Goal: Information Seeking & Learning: Learn about a topic

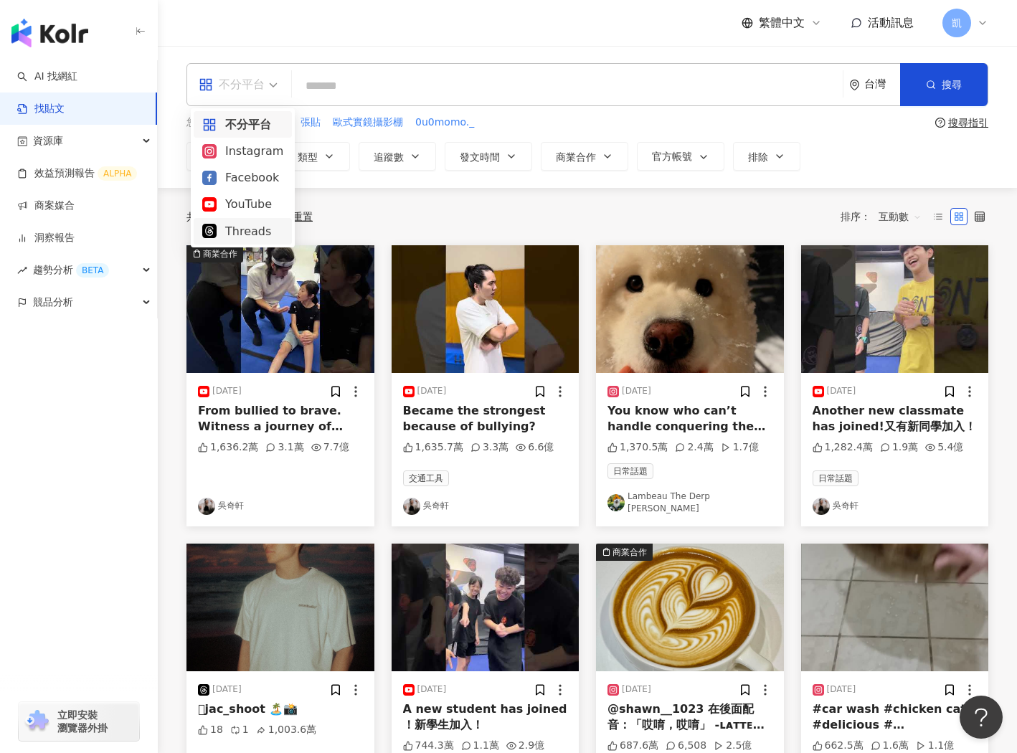
click at [225, 223] on div "Threads" at bounding box center [242, 231] width 81 height 18
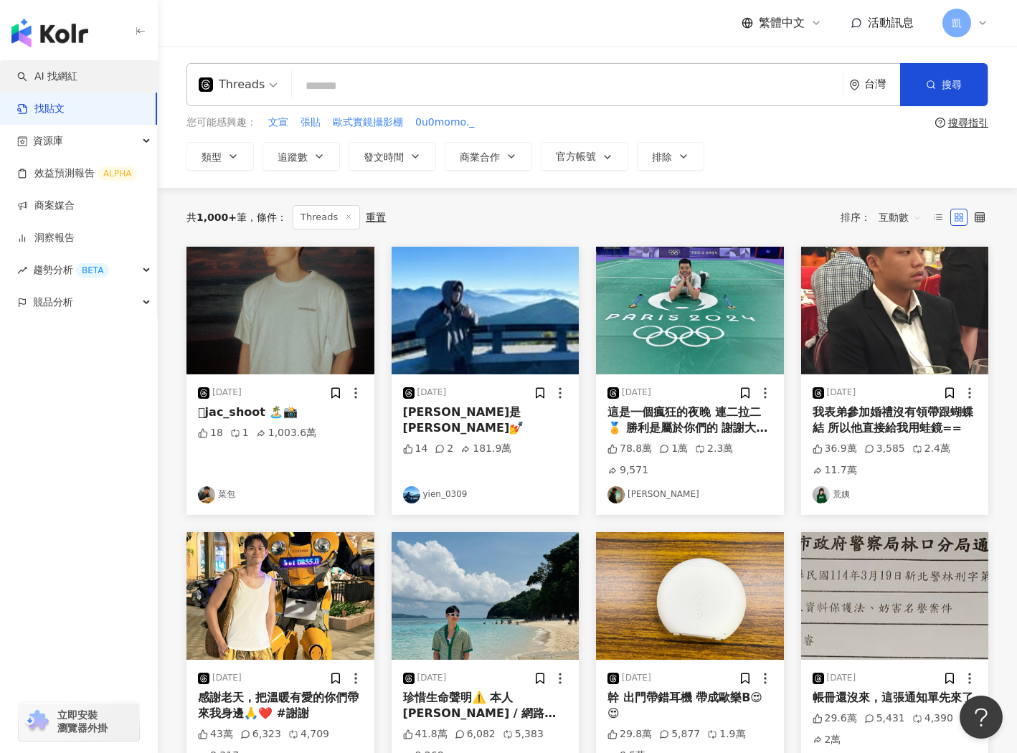
click at [64, 71] on link "AI 找網紅" at bounding box center [47, 77] width 60 height 14
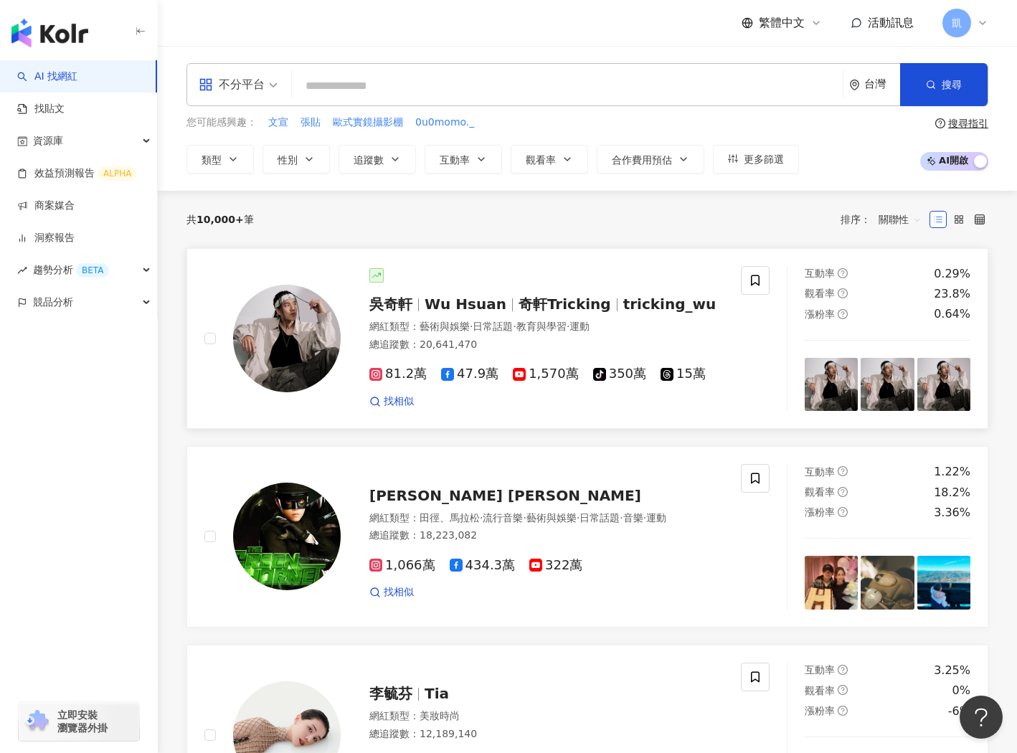
click at [518, 295] on span "奇軒Tricking" at bounding box center [564, 303] width 93 height 17
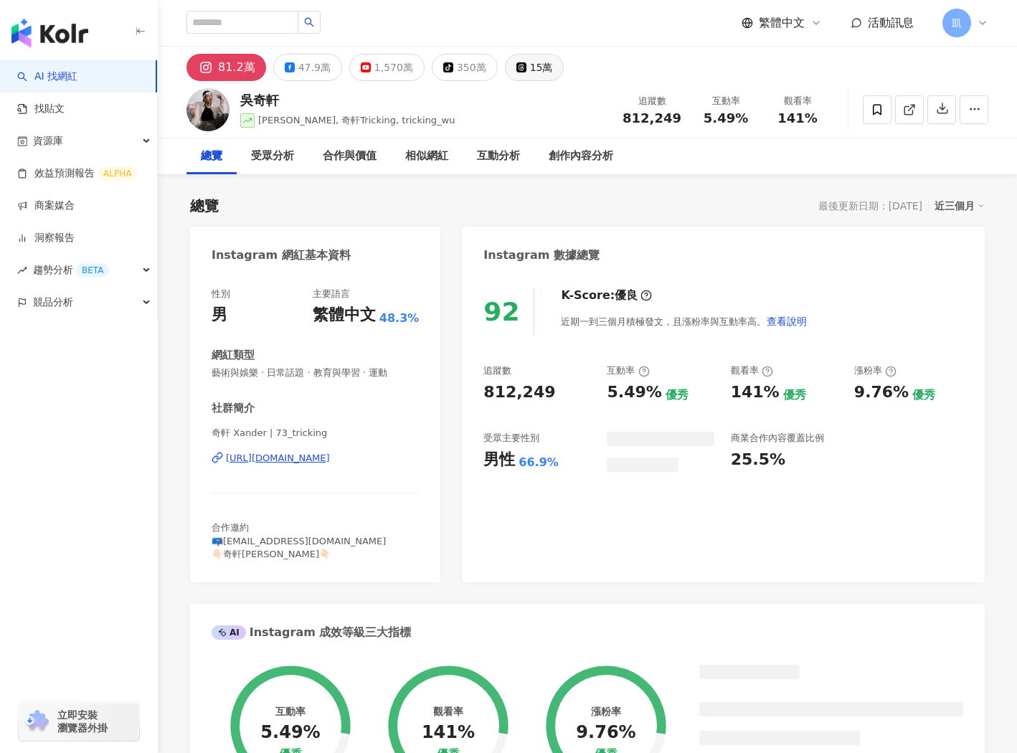
click at [530, 64] on div "15萬" at bounding box center [541, 67] width 23 height 20
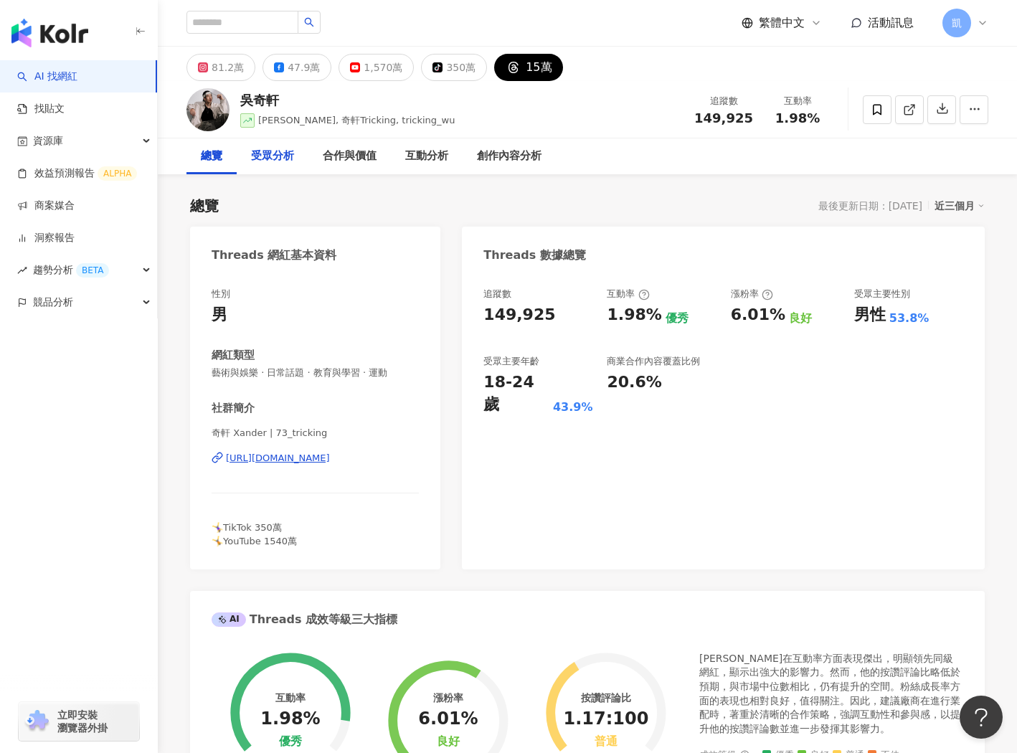
click at [267, 157] on div "受眾分析" at bounding box center [272, 156] width 43 height 17
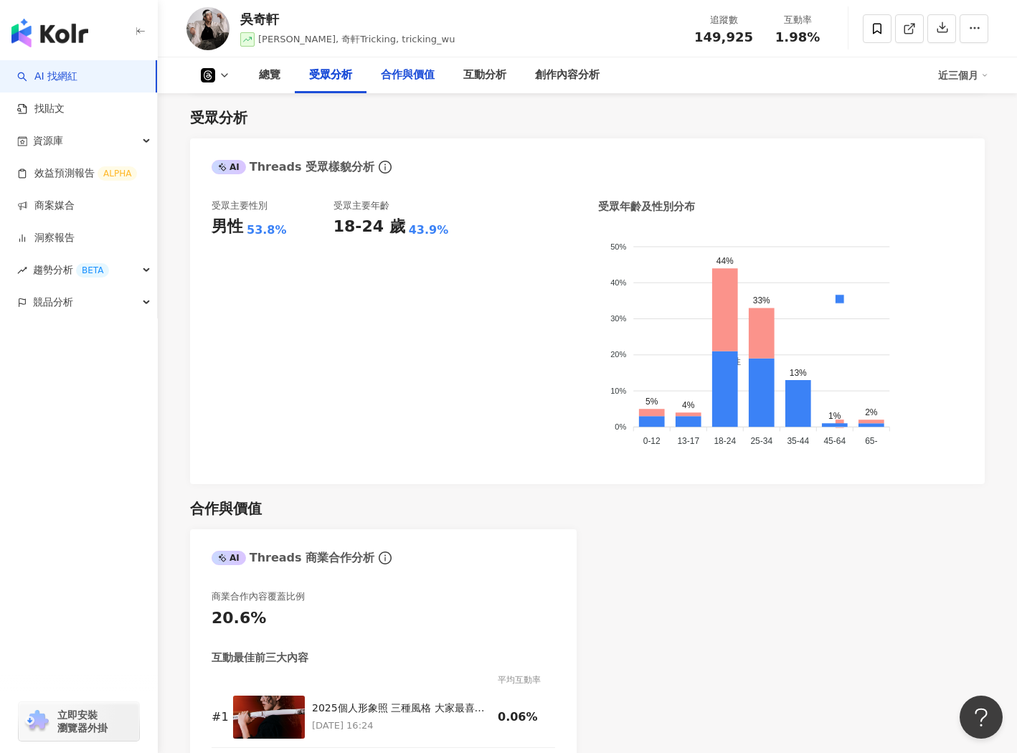
click at [397, 74] on div "合作與價值" at bounding box center [408, 75] width 54 height 17
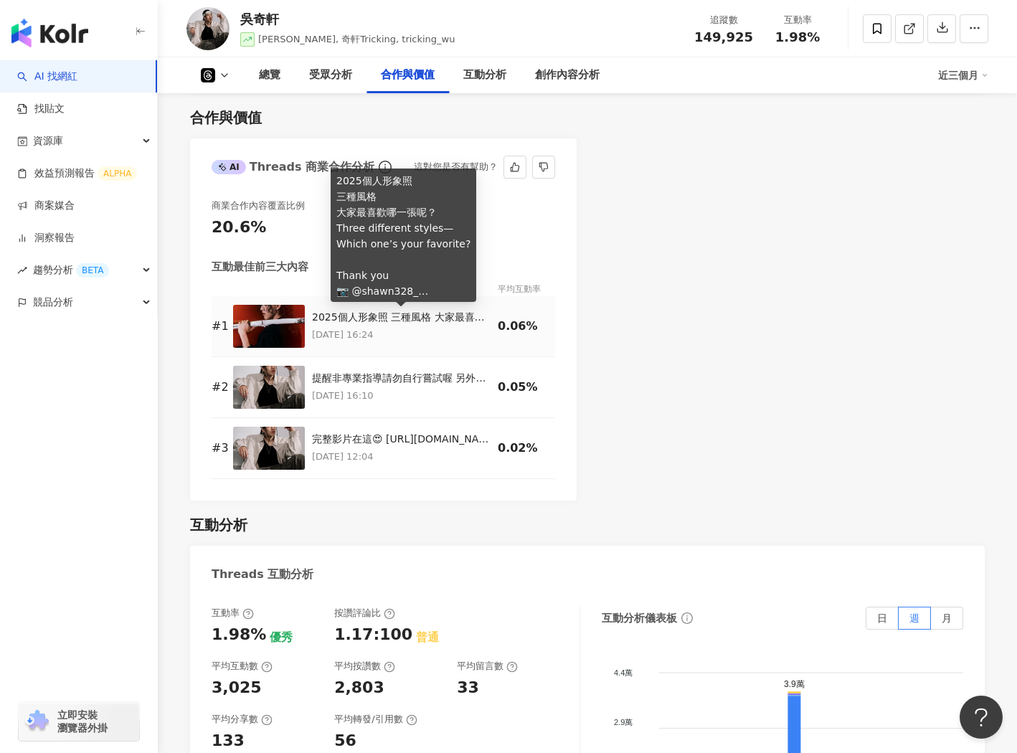
click at [377, 316] on div "2025個人形象照 三種風格 大家最喜歡哪一張呢？ Three different styles— Which one’s your favorite? Th…" at bounding box center [401, 318] width 179 height 14
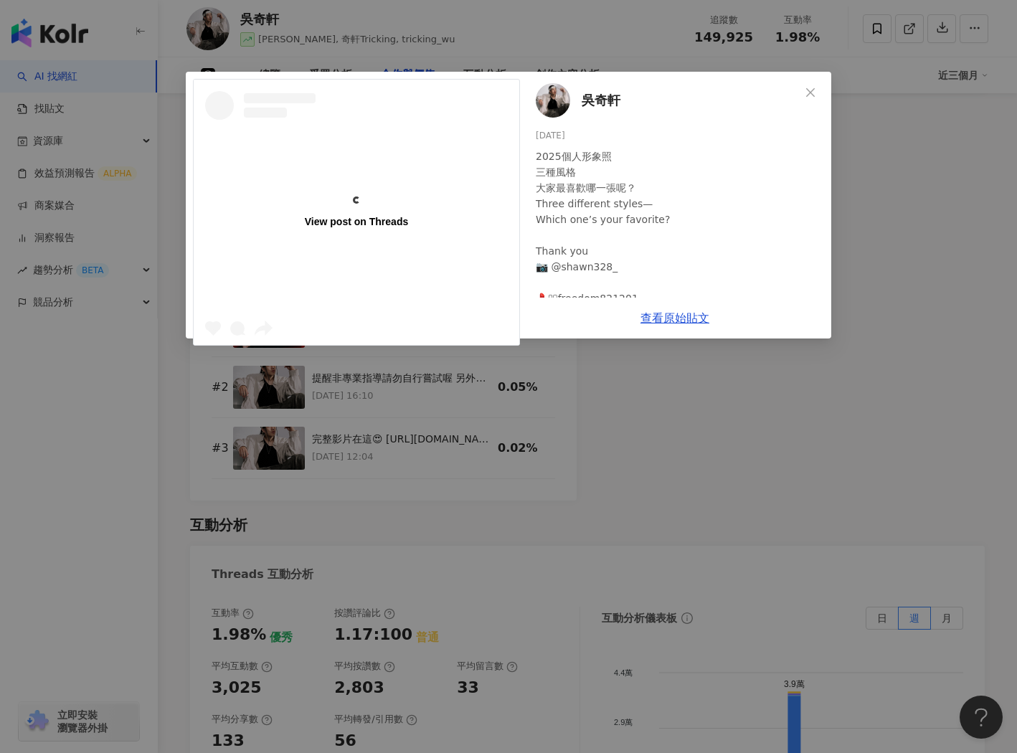
scroll to position [30, 0]
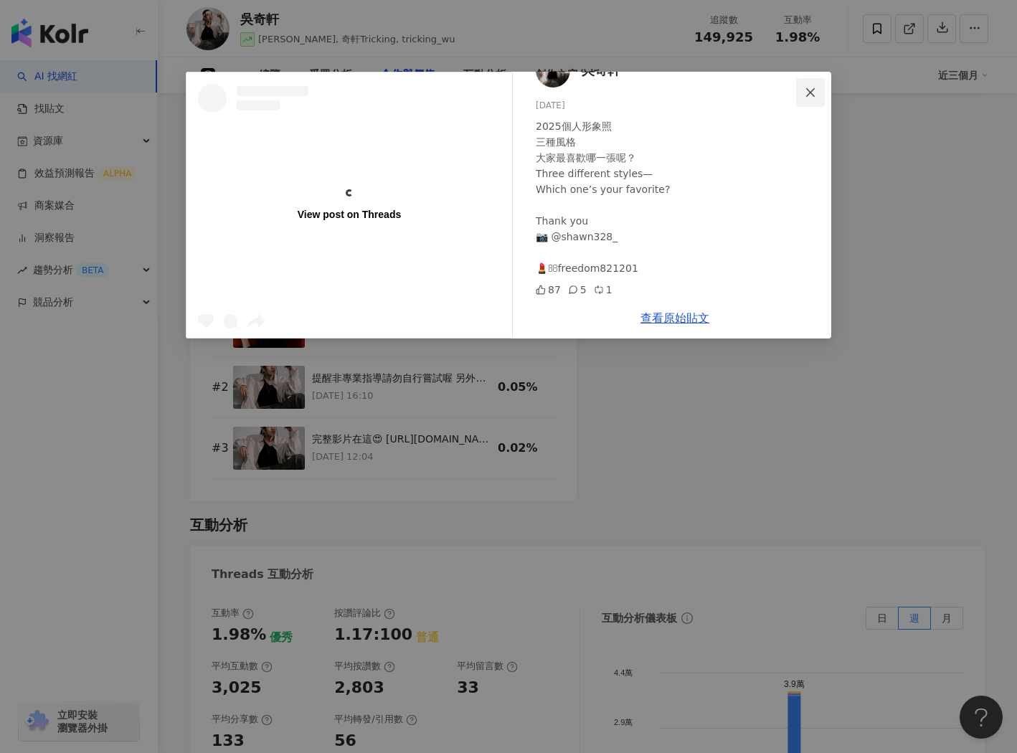
click at [811, 88] on icon "close" at bounding box center [810, 92] width 11 height 11
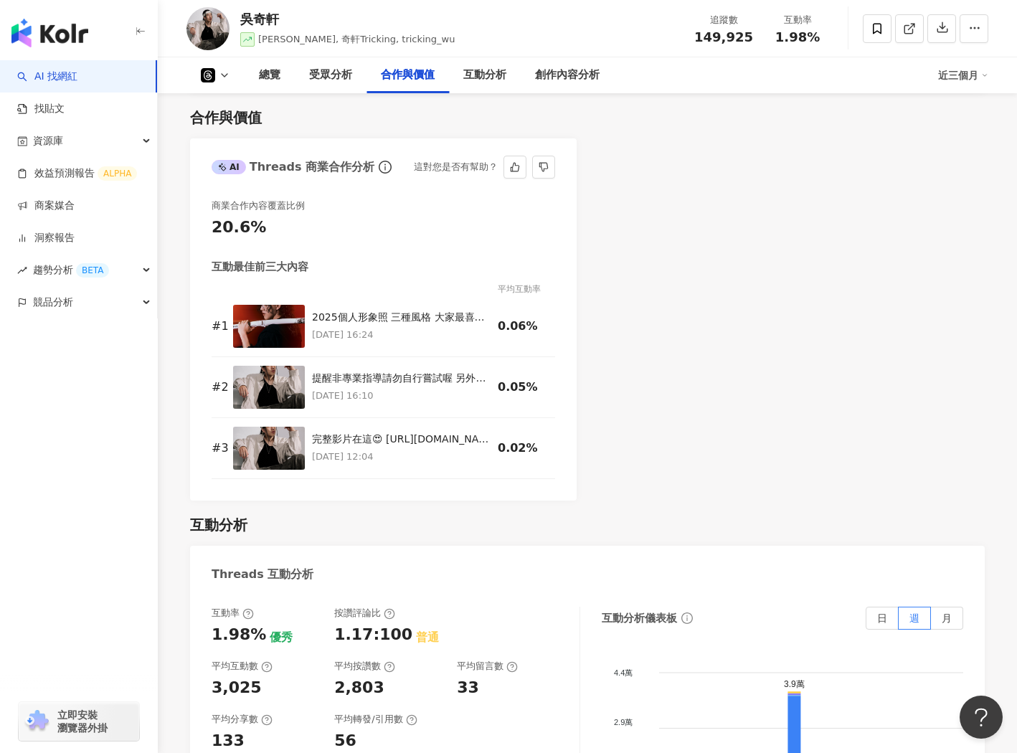
click at [911, 221] on div "AI Threads 商業合作分析 這對您是否有幫助？ 商業合作內容覆蓋比例 20.6% 互動最佳前三大內容 平均互動率 # 1 2025個人形象照 三種風格…" at bounding box center [587, 319] width 795 height 362
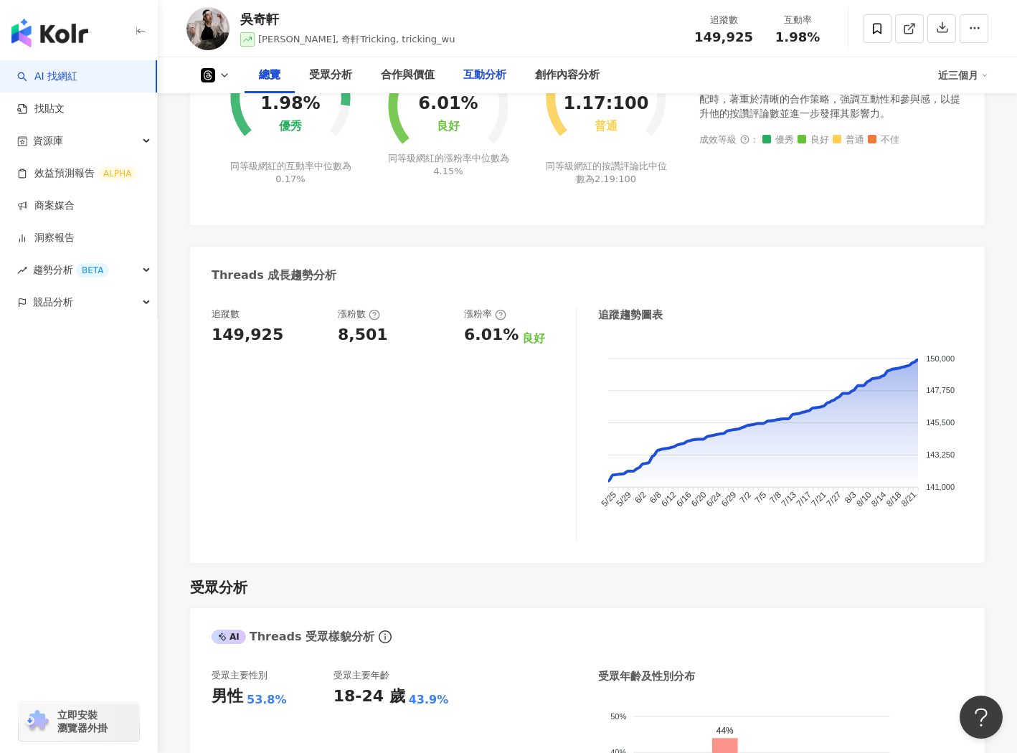
click at [482, 76] on div "互動分析" at bounding box center [484, 75] width 43 height 17
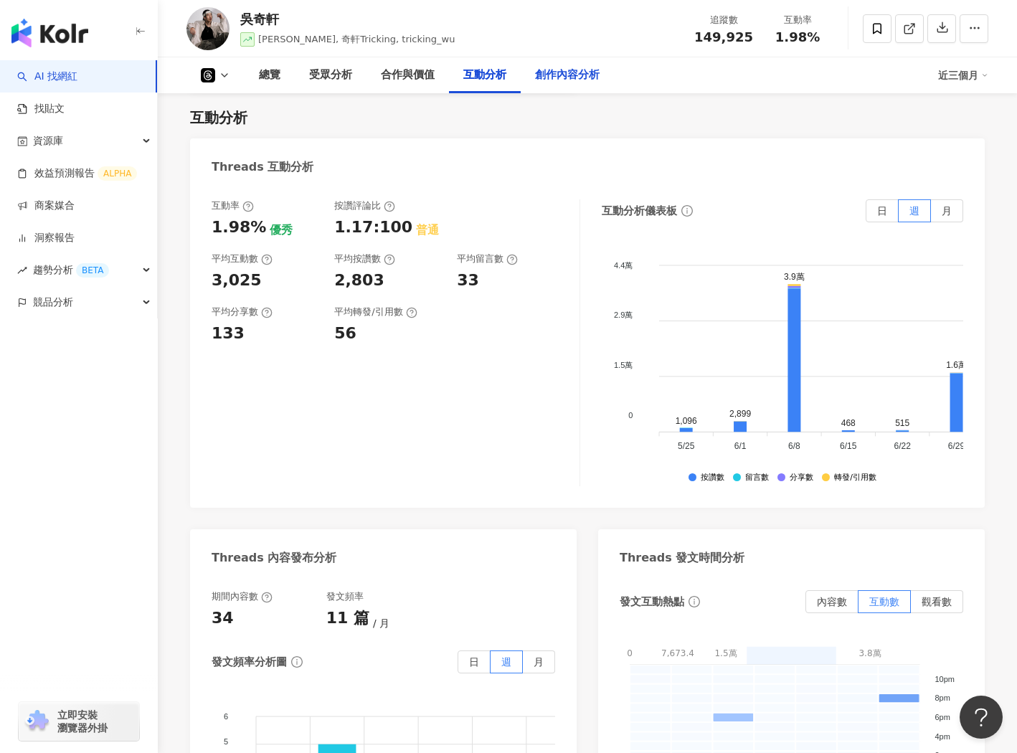
click at [560, 80] on div "創作內容分析" at bounding box center [567, 75] width 65 height 17
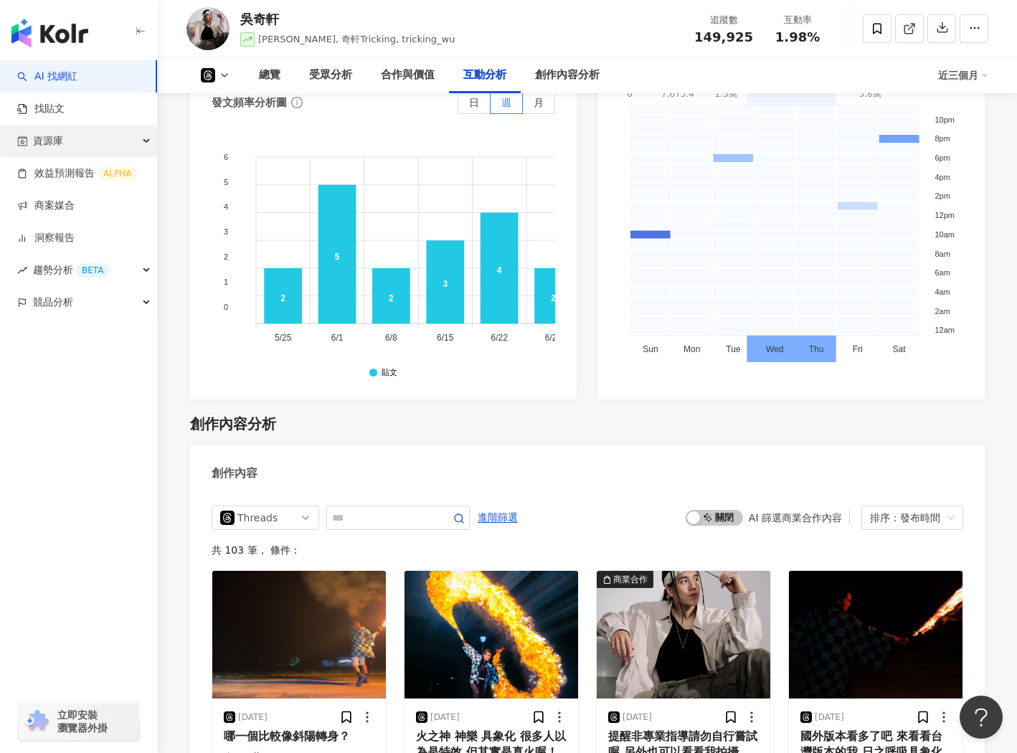
scroll to position [2437, 0]
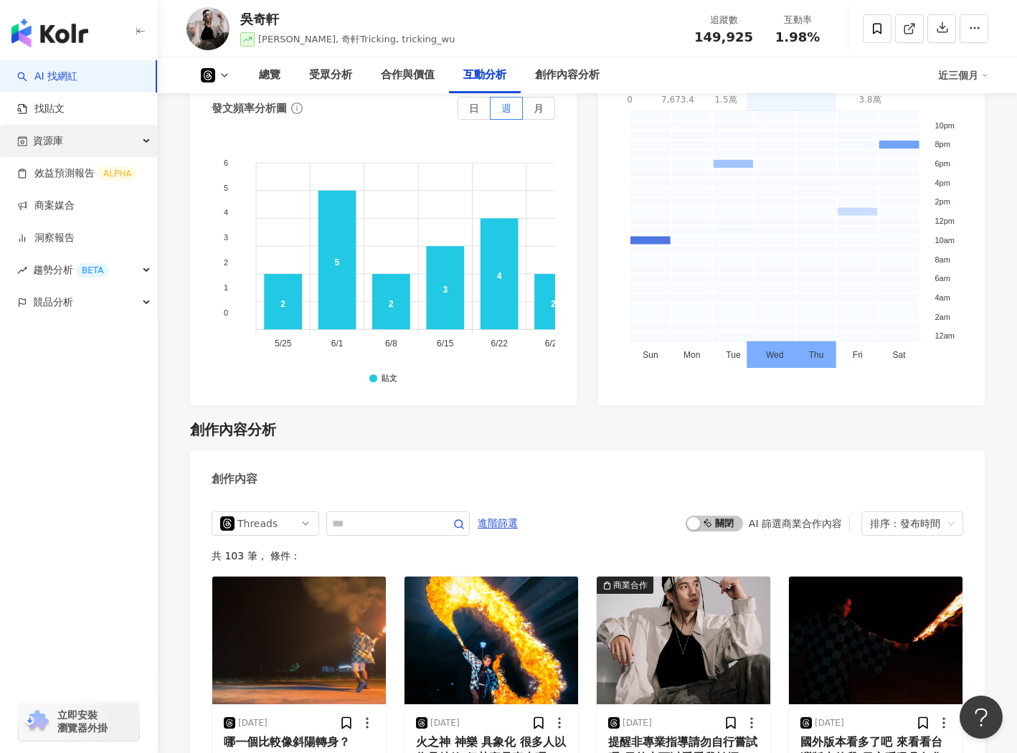
click at [45, 138] on span "資源庫" at bounding box center [48, 141] width 30 height 32
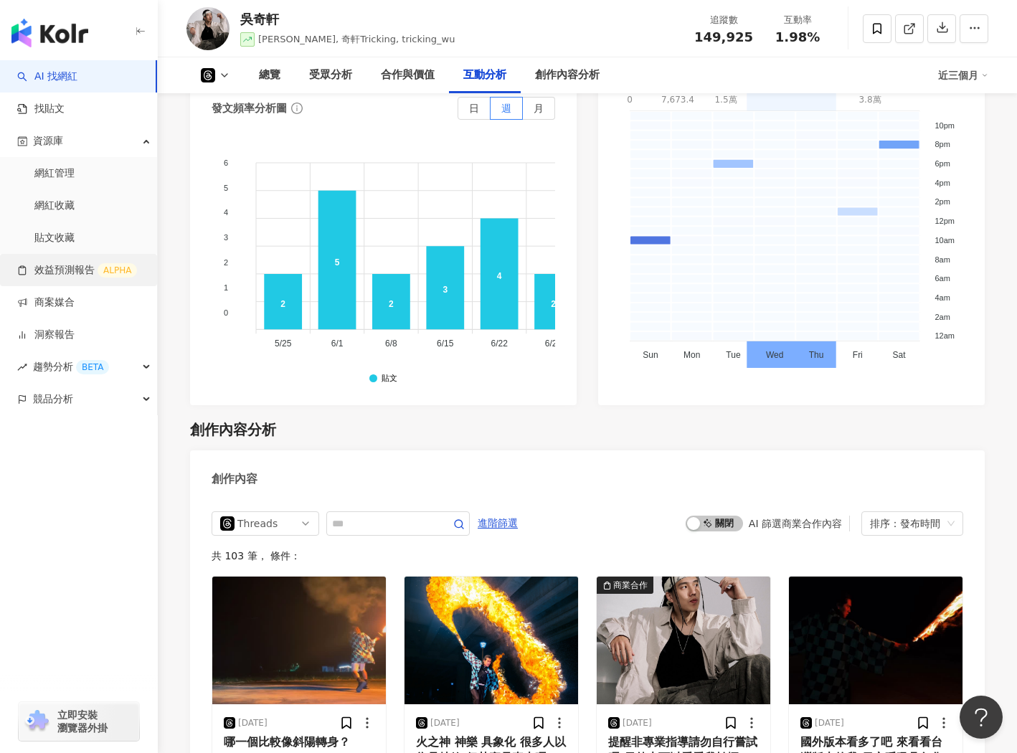
click at [75, 263] on link "效益預測報告 ALPHA" at bounding box center [77, 270] width 120 height 14
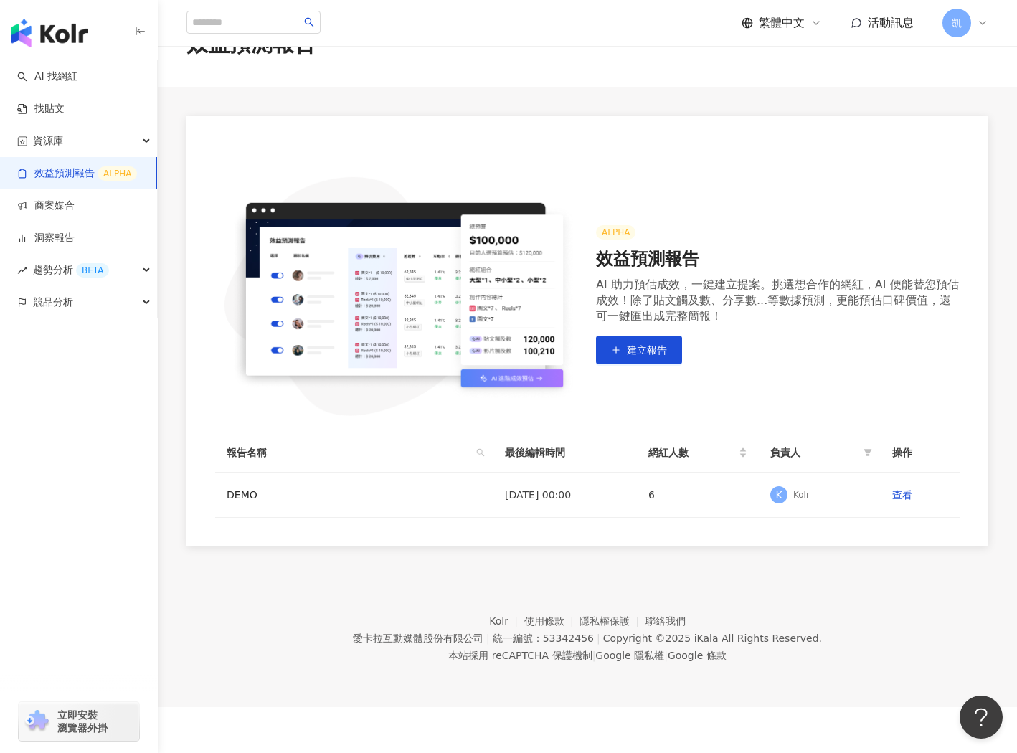
scroll to position [66, 0]
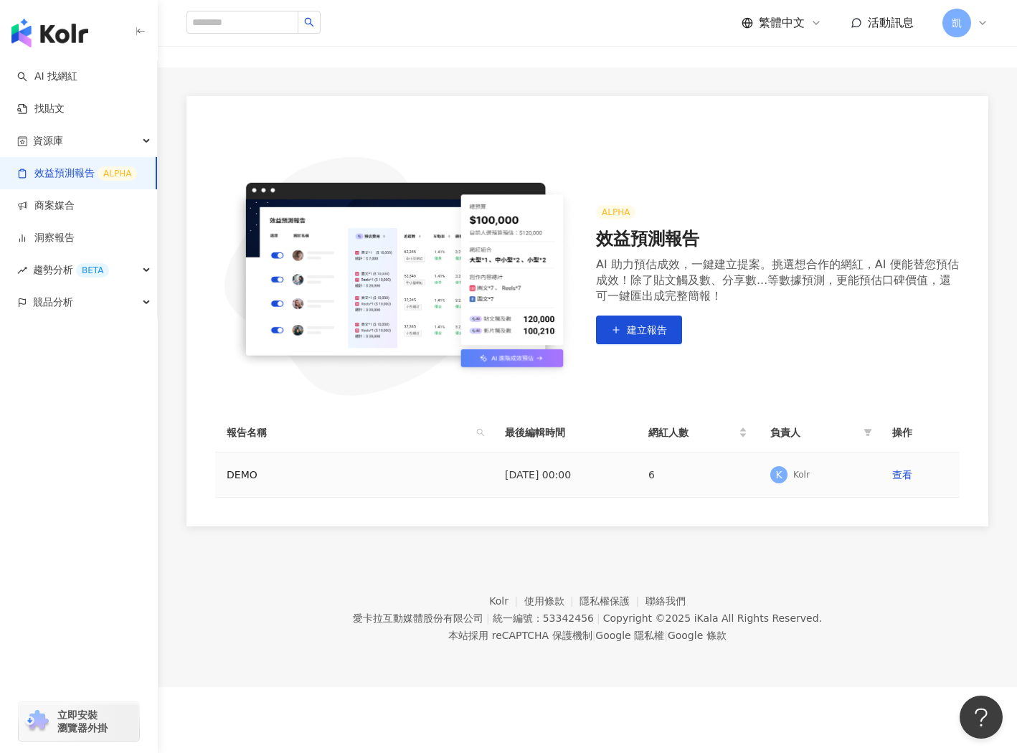
click at [904, 482] on td "查看" at bounding box center [920, 475] width 79 height 45
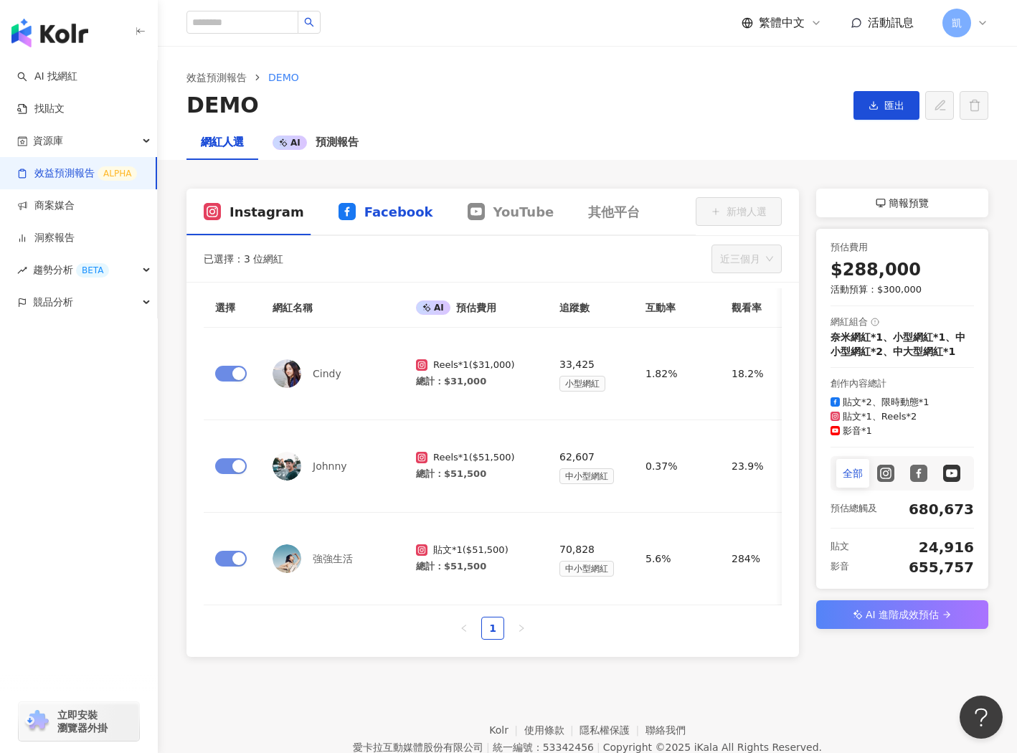
click at [395, 210] on span "Facebook" at bounding box center [398, 212] width 69 height 18
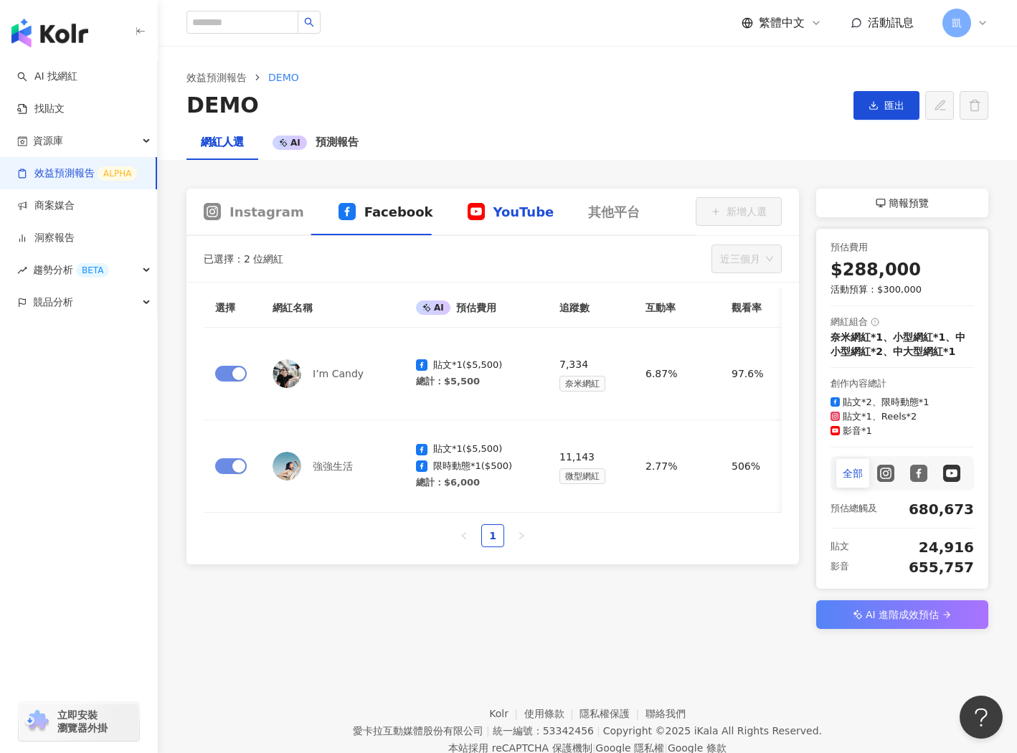
click at [503, 204] on span "YouTube" at bounding box center [523, 212] width 61 height 18
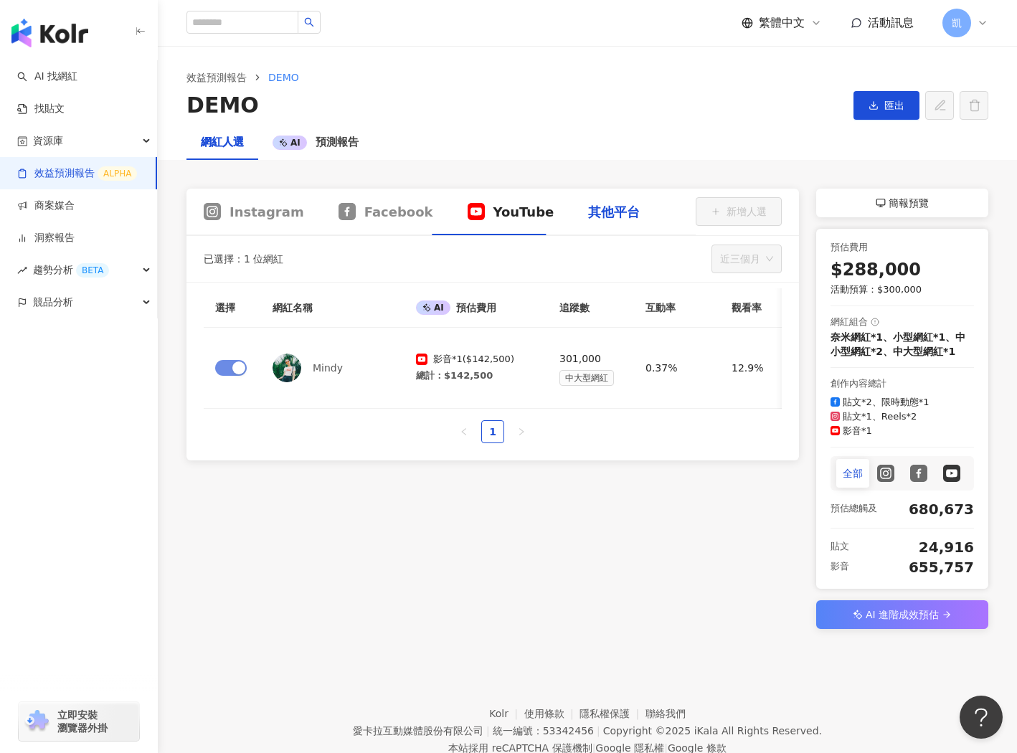
click at [610, 209] on div "其他平台" at bounding box center [614, 212] width 52 height 18
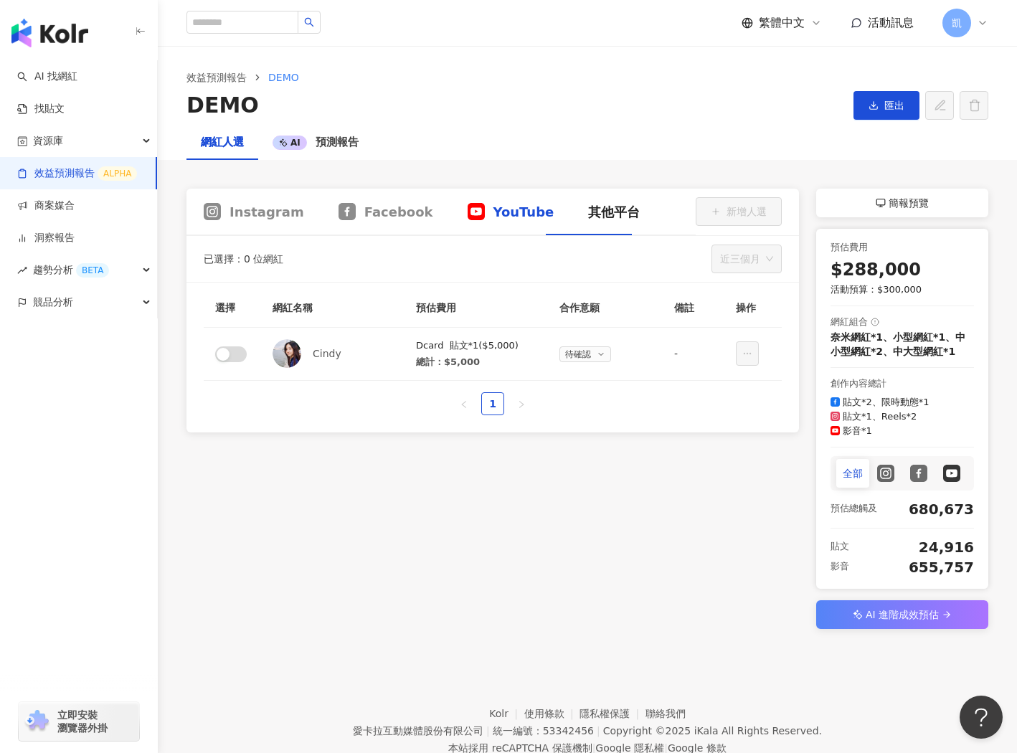
click at [493, 216] on span "YouTube" at bounding box center [523, 212] width 61 height 18
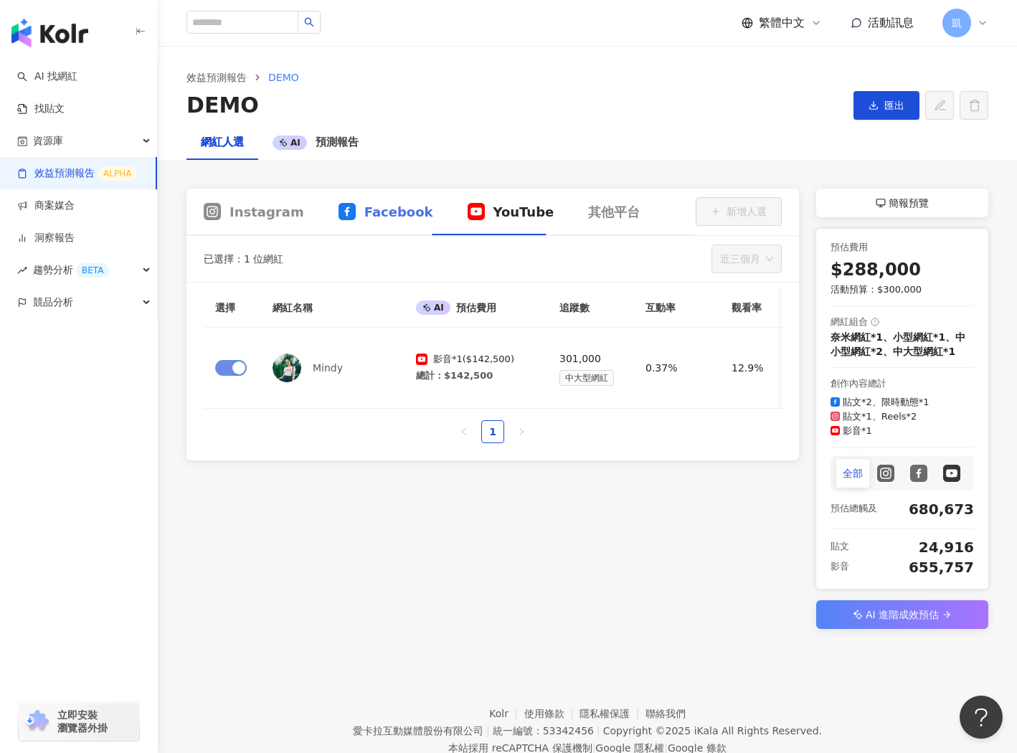
click at [361, 196] on div "Facebook" at bounding box center [385, 212] width 129 height 47
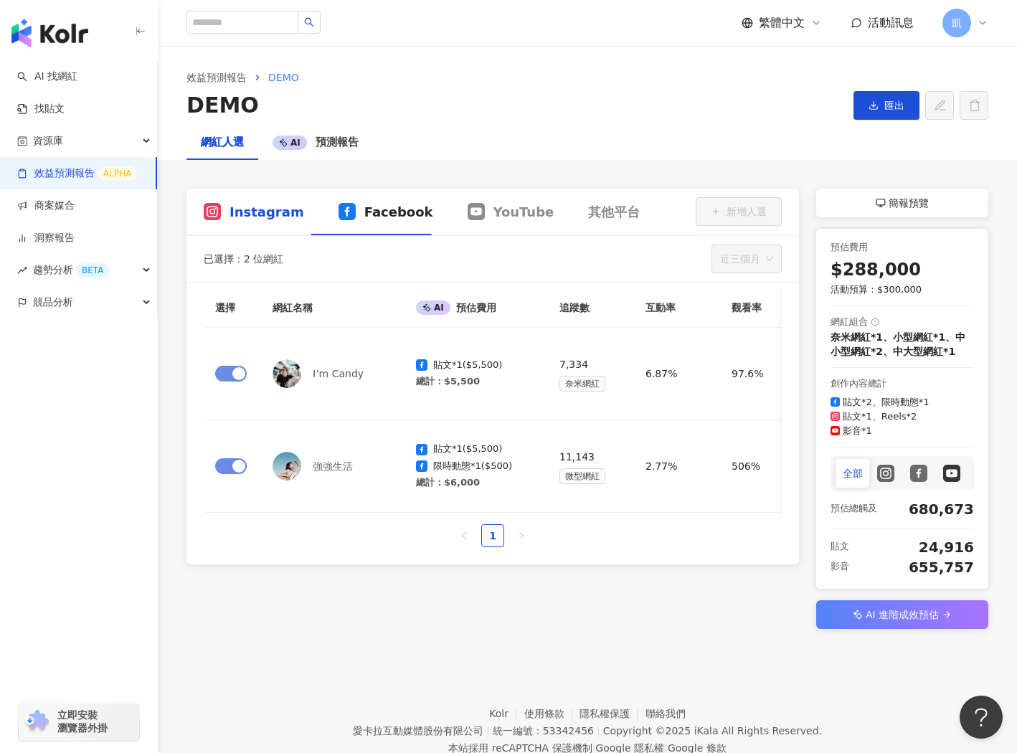
click at [260, 209] on span "Instagram" at bounding box center [266, 212] width 75 height 18
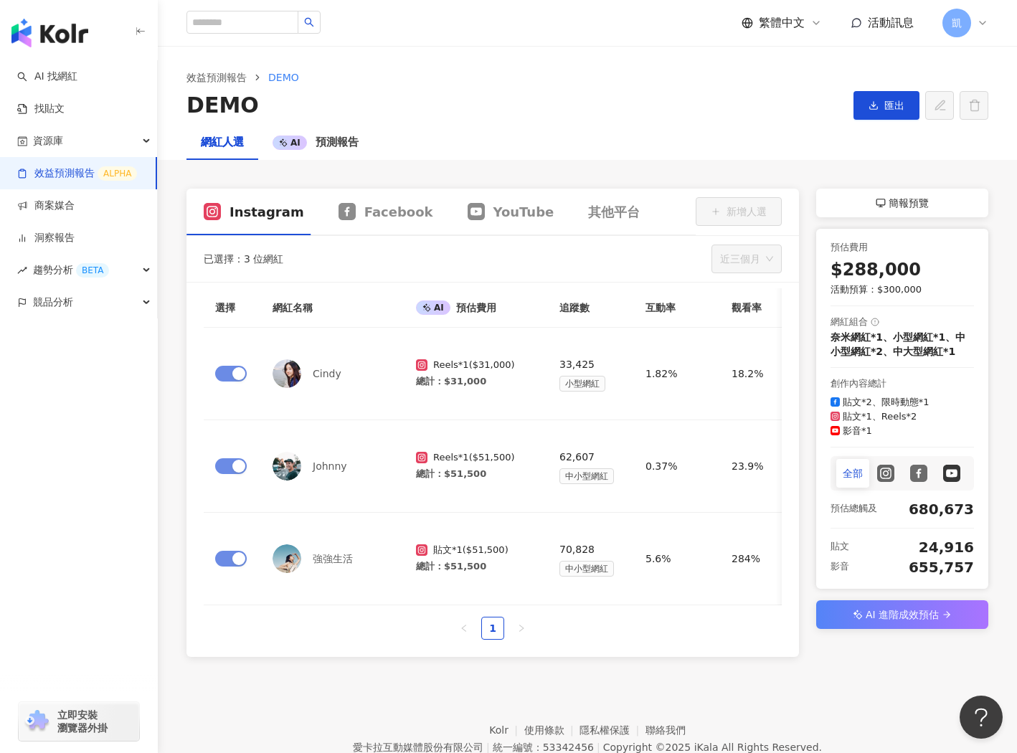
click at [929, 617] on span "AI 進階成效預估" at bounding box center [902, 614] width 73 height 17
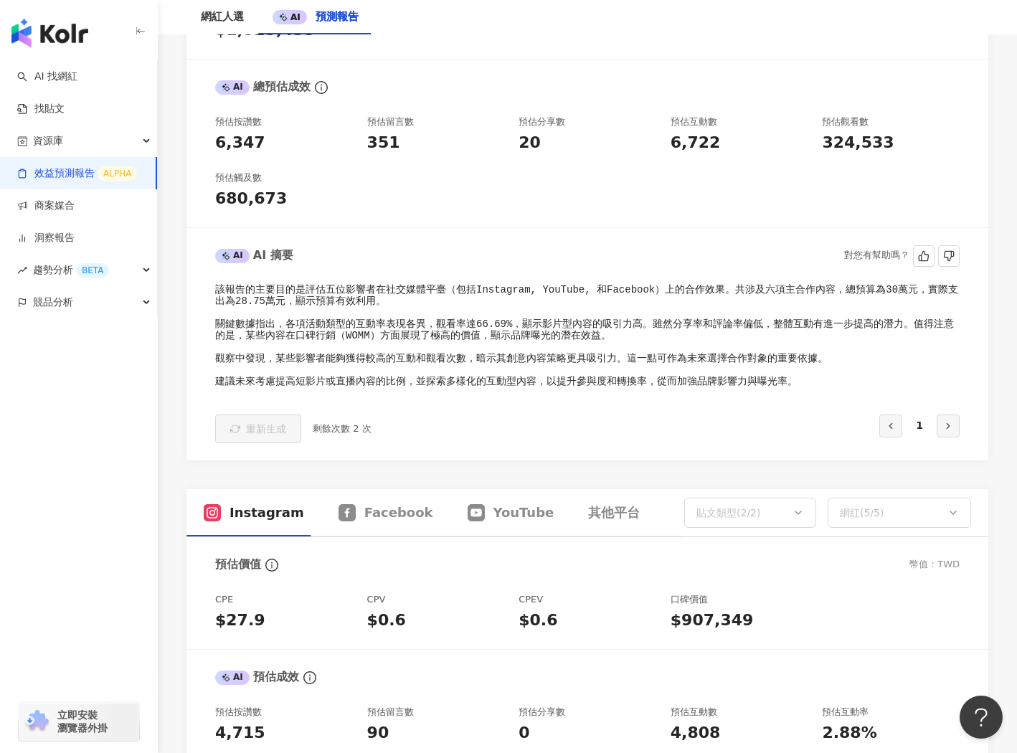
scroll to position [645, 0]
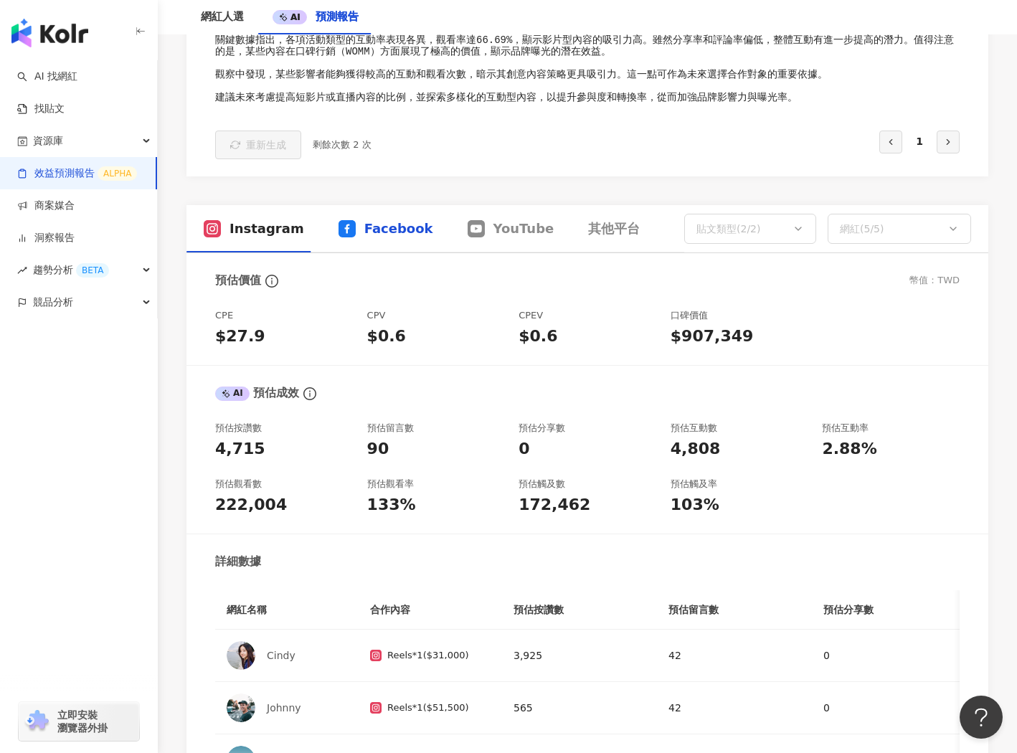
click at [403, 223] on span "Facebook" at bounding box center [398, 228] width 69 height 18
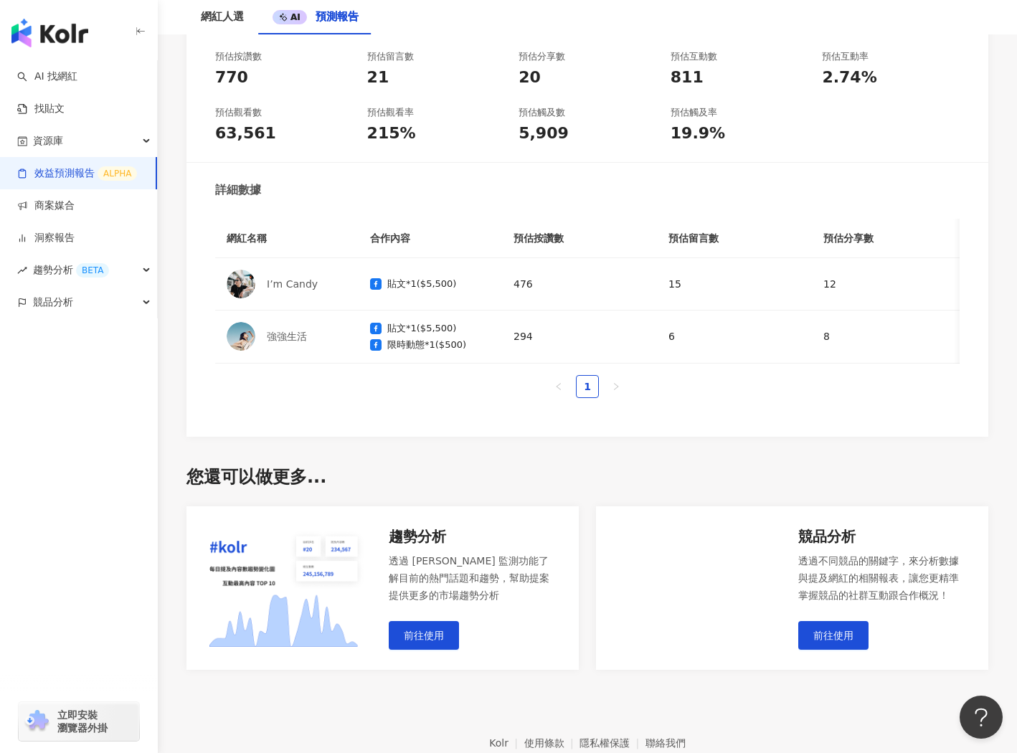
scroll to position [1104, 0]
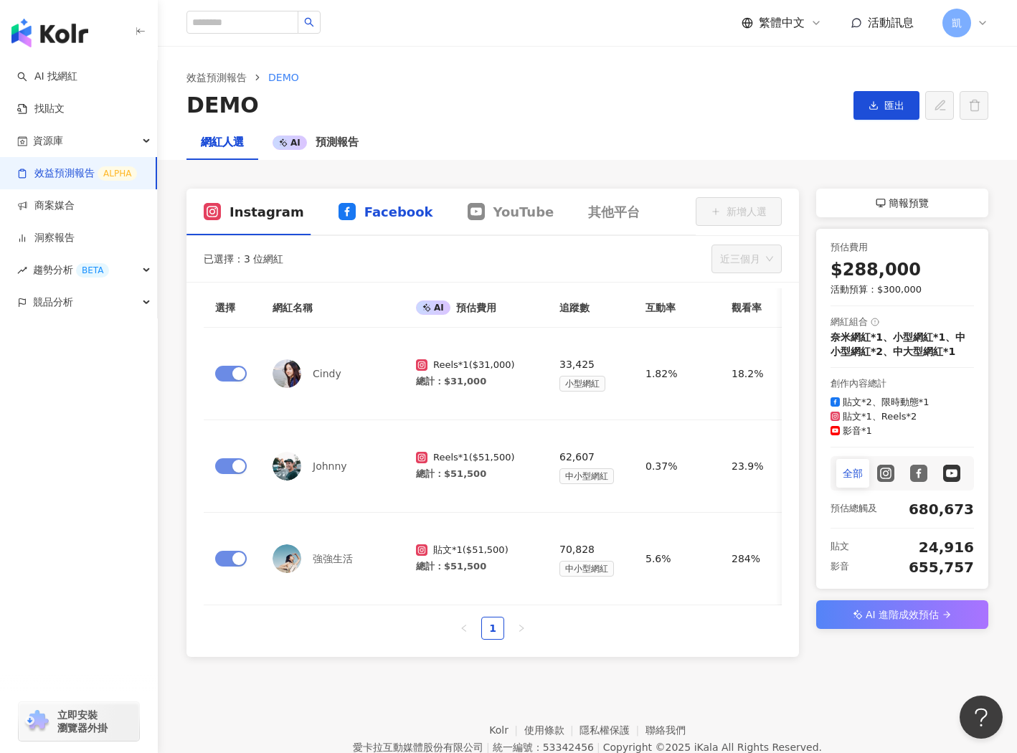
click at [376, 215] on span "Facebook" at bounding box center [398, 212] width 69 height 18
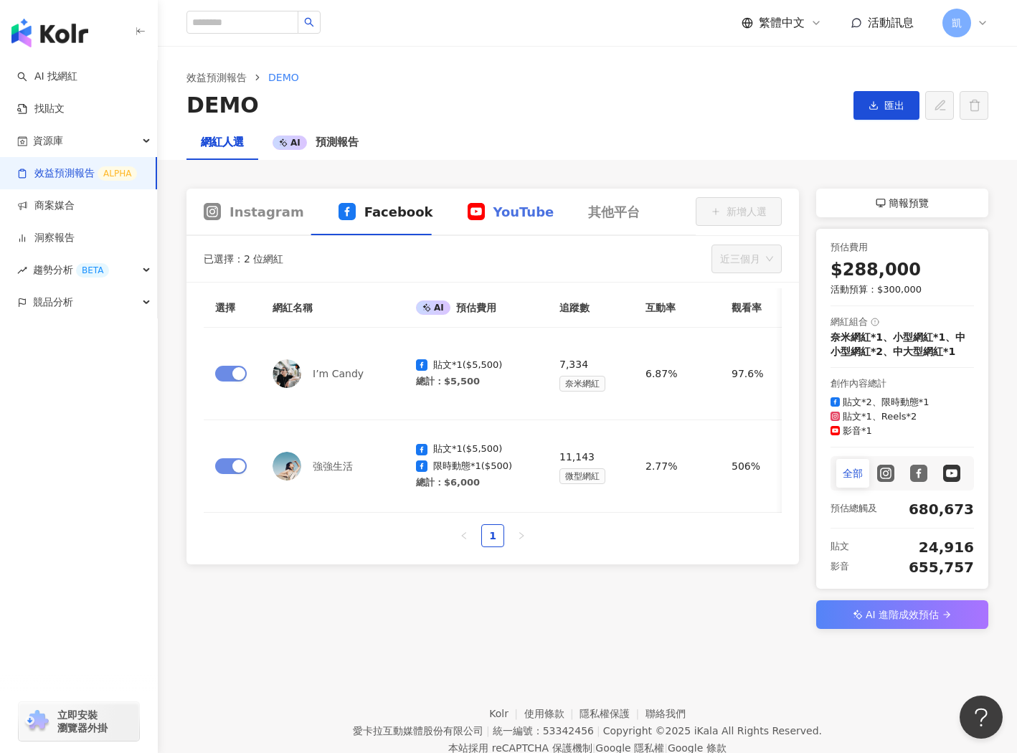
click at [506, 227] on div "YouTube" at bounding box center [510, 212] width 121 height 47
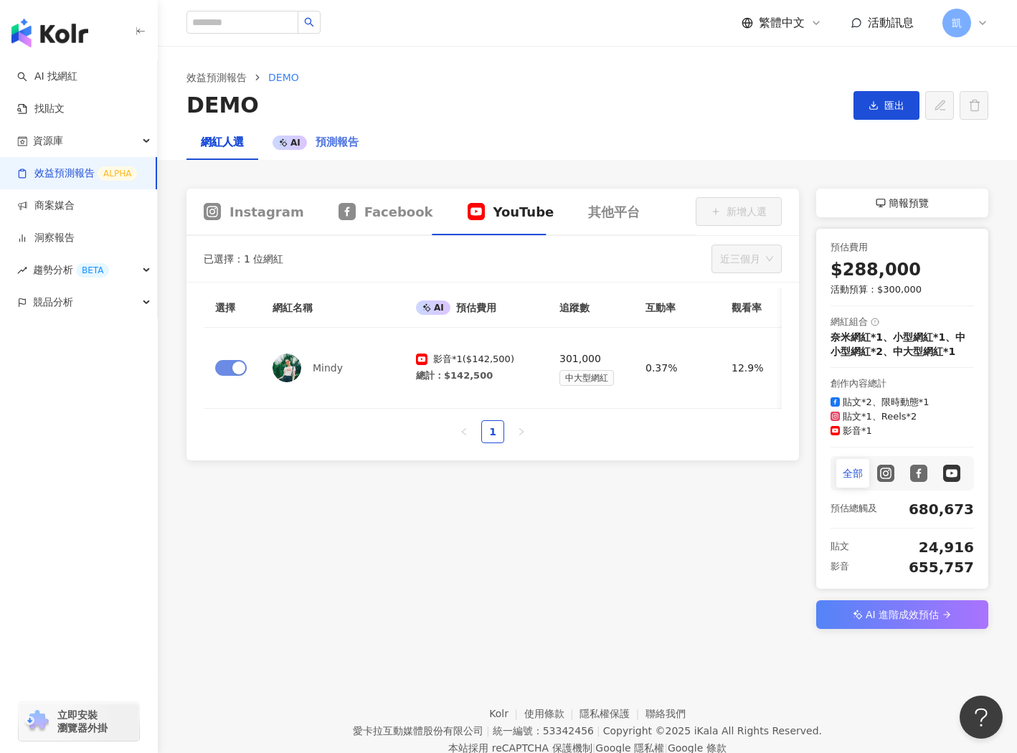
click at [333, 132] on div "AI 預測報告" at bounding box center [315, 142] width 115 height 34
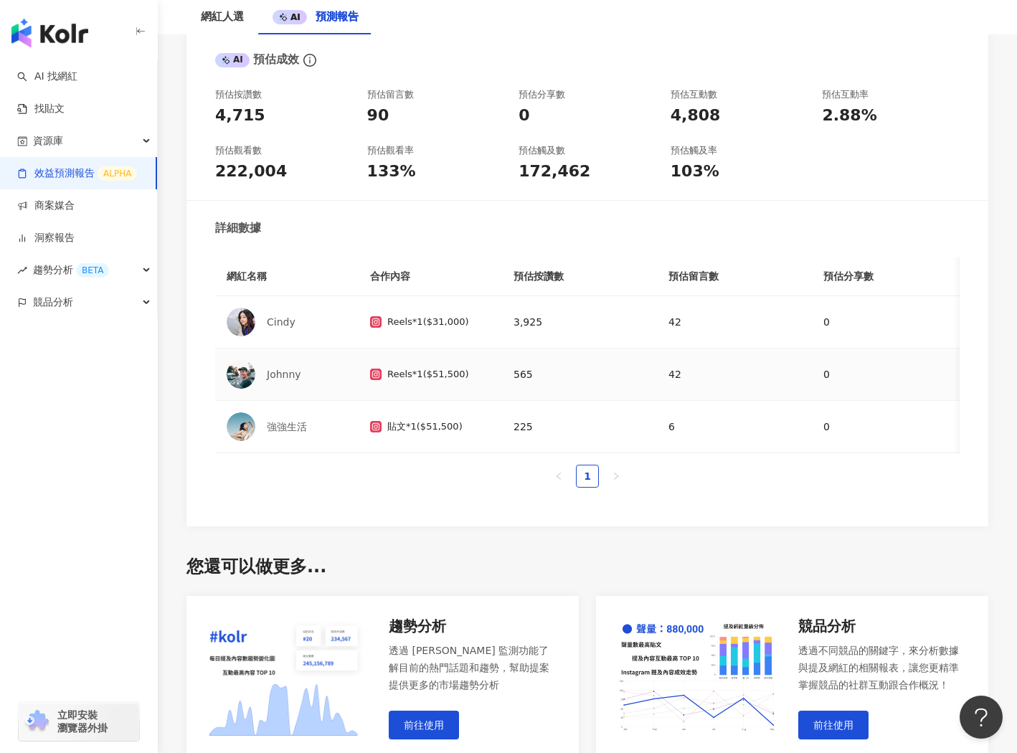
scroll to position [789, 0]
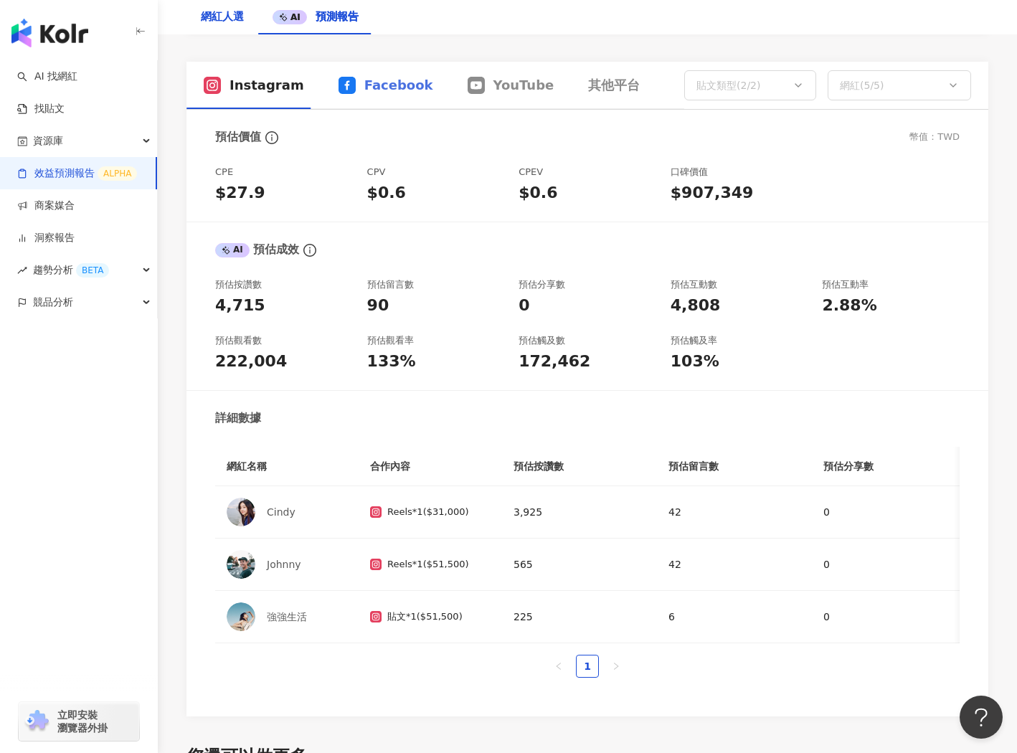
drag, startPoint x: 218, startPoint y: 18, endPoint x: 361, endPoint y: 106, distance: 168.4
click at [218, 18] on div "網紅人選" at bounding box center [222, 17] width 43 height 17
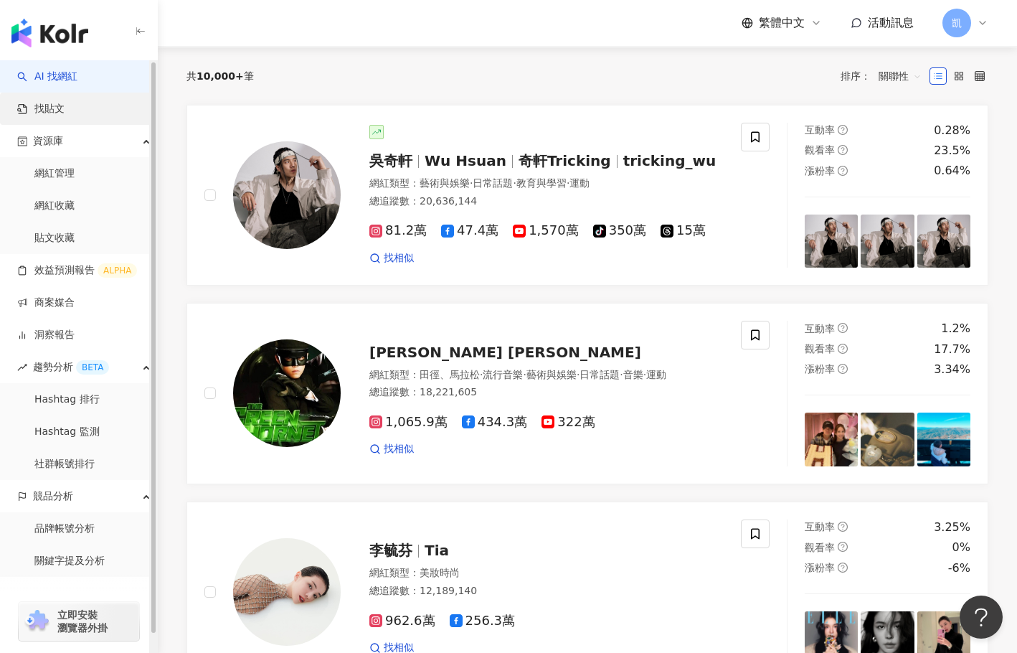
click at [65, 114] on link "找貼文" at bounding box center [40, 109] width 47 height 14
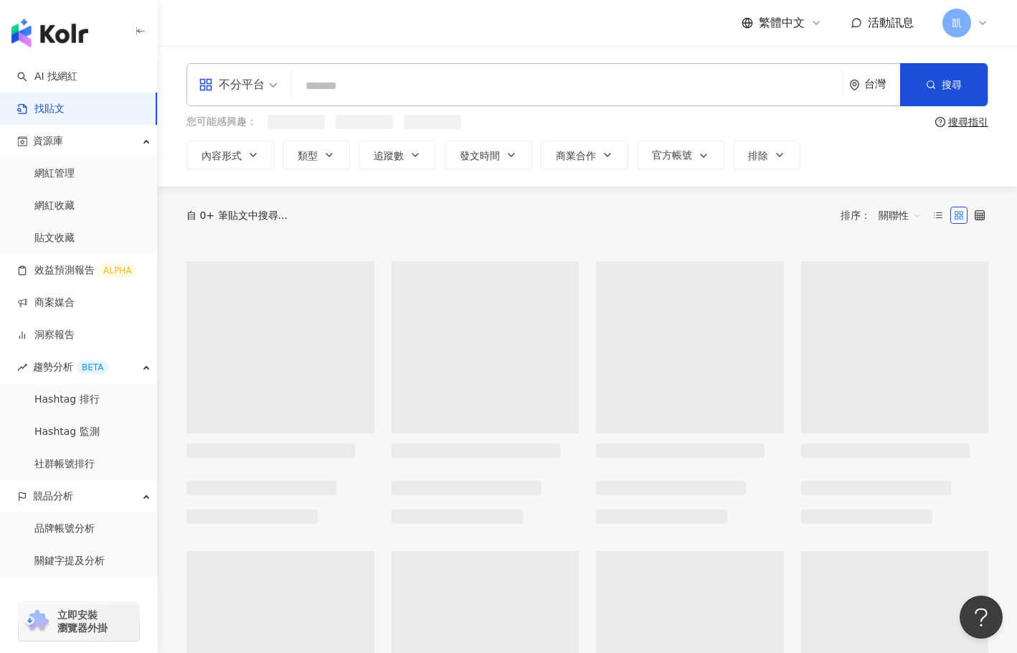
click at [458, 93] on input "search" at bounding box center [567, 85] width 539 height 31
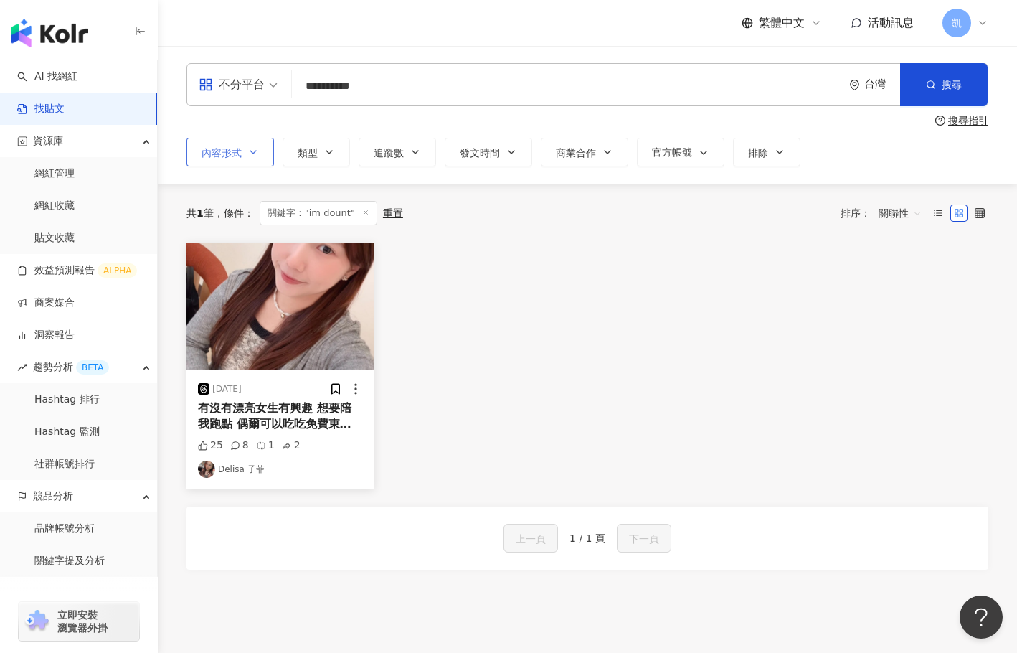
click at [260, 146] on button "內容形式" at bounding box center [229, 152] width 87 height 29
click at [557, 278] on div "2025/7/26 有沒有漂亮女生有興趣 想要陪我跑點 偶爾可以吃吃免費東西 然後需要幫我拍照跟錄影 企劃什麼的我會自己想好 需要女生！然後有點美感就可以！ …" at bounding box center [587, 365] width 819 height 247
click at [305, 149] on span "類型" at bounding box center [308, 152] width 20 height 11
click at [800, 323] on div "2025/7/26 有沒有漂亮女生有興趣 想要陪我跑點 偶爾可以吃吃免費東西 然後需要幫我拍照跟錄影 企劃什麼的我會自己想好 需要女生！然後有點美感就可以！ …" at bounding box center [587, 365] width 819 height 247
click at [330, 91] on input "**********" at bounding box center [567, 85] width 539 height 31
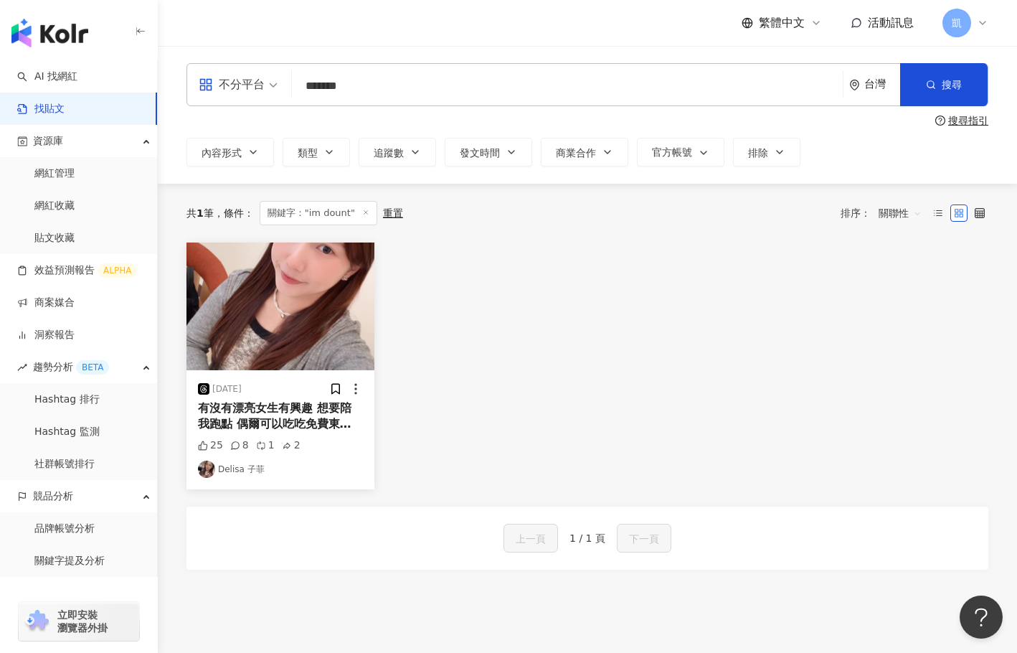
type input "*******"
